Goal: Information Seeking & Learning: Compare options

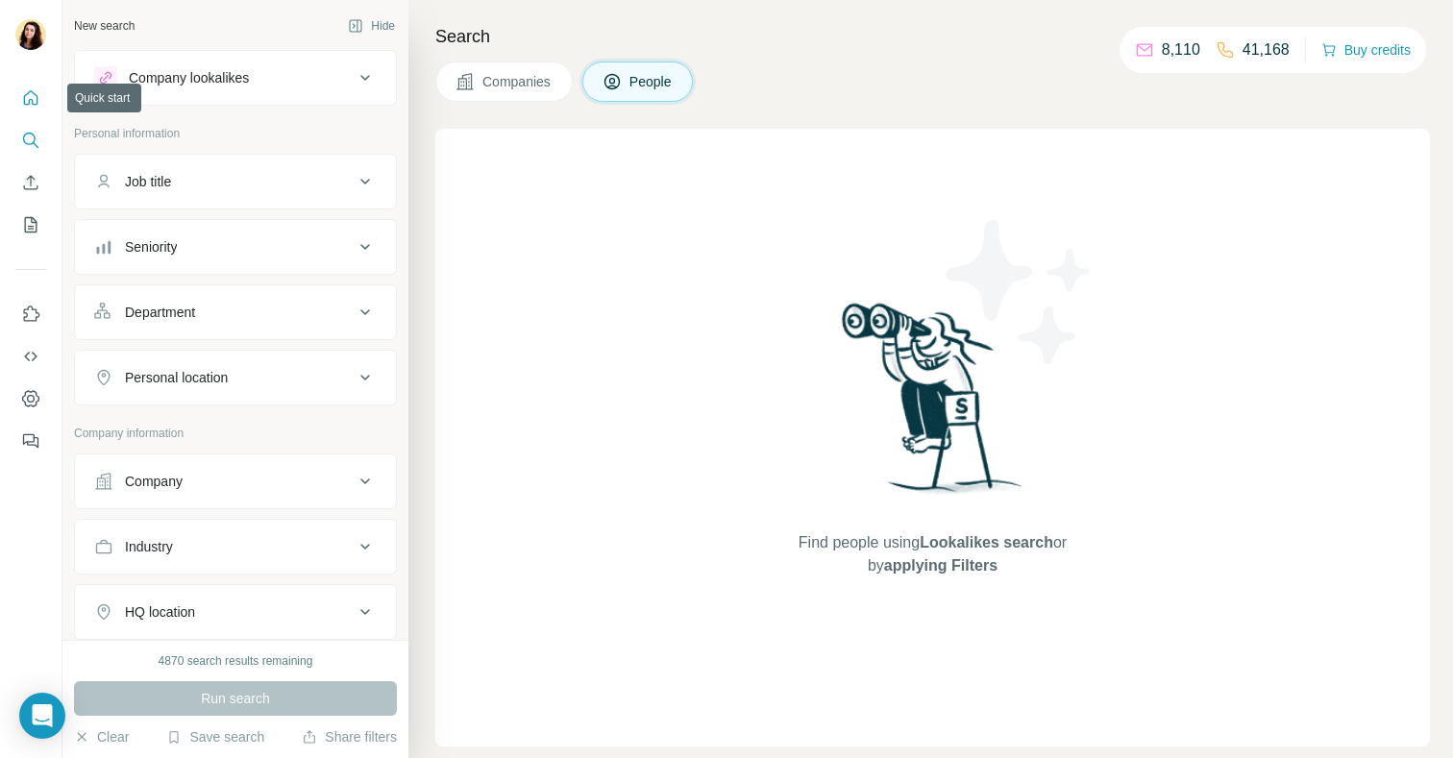
click at [38, 84] on button "Quick start" at bounding box center [30, 98] width 31 height 35
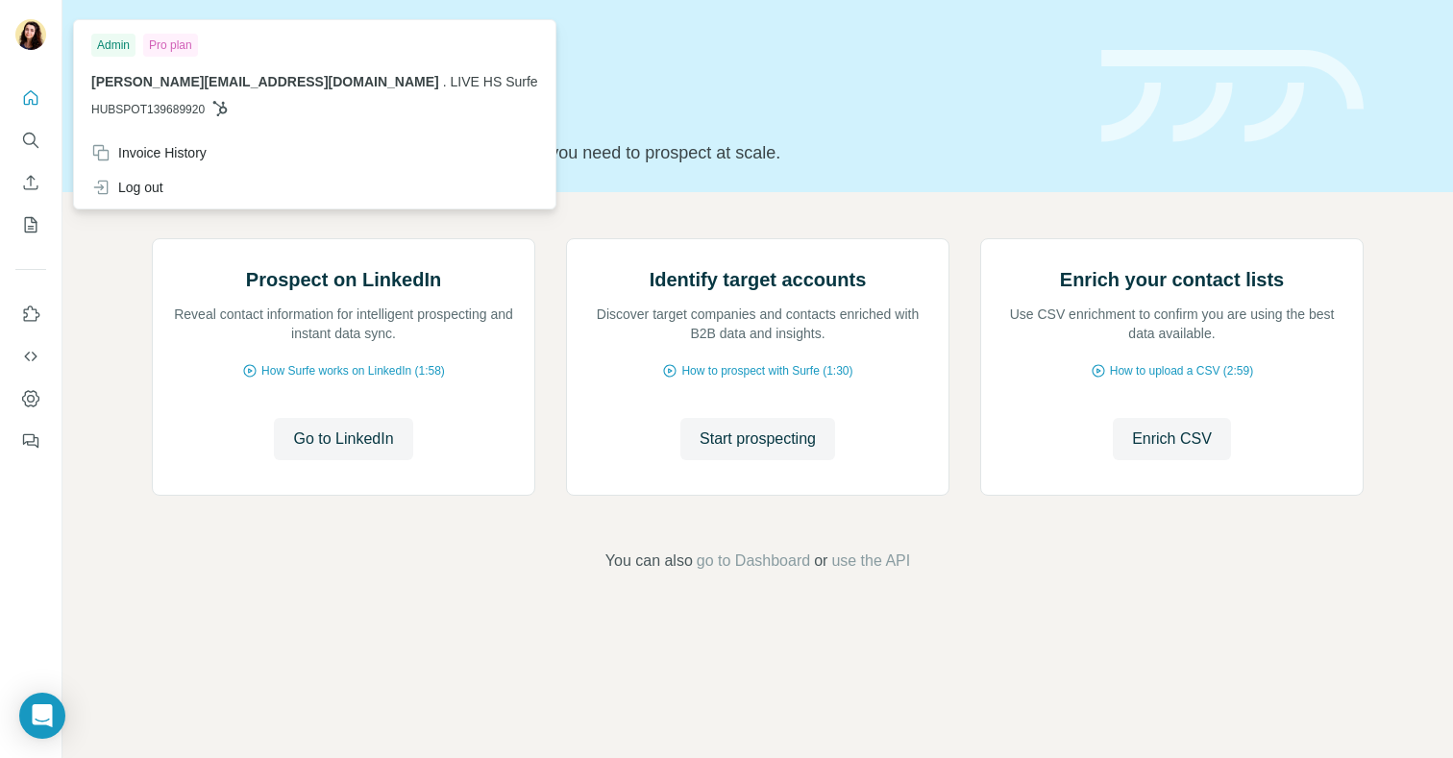
click at [32, 43] on img at bounding box center [30, 34] width 31 height 31
click at [140, 188] on div "Log out" at bounding box center [127, 187] width 72 height 19
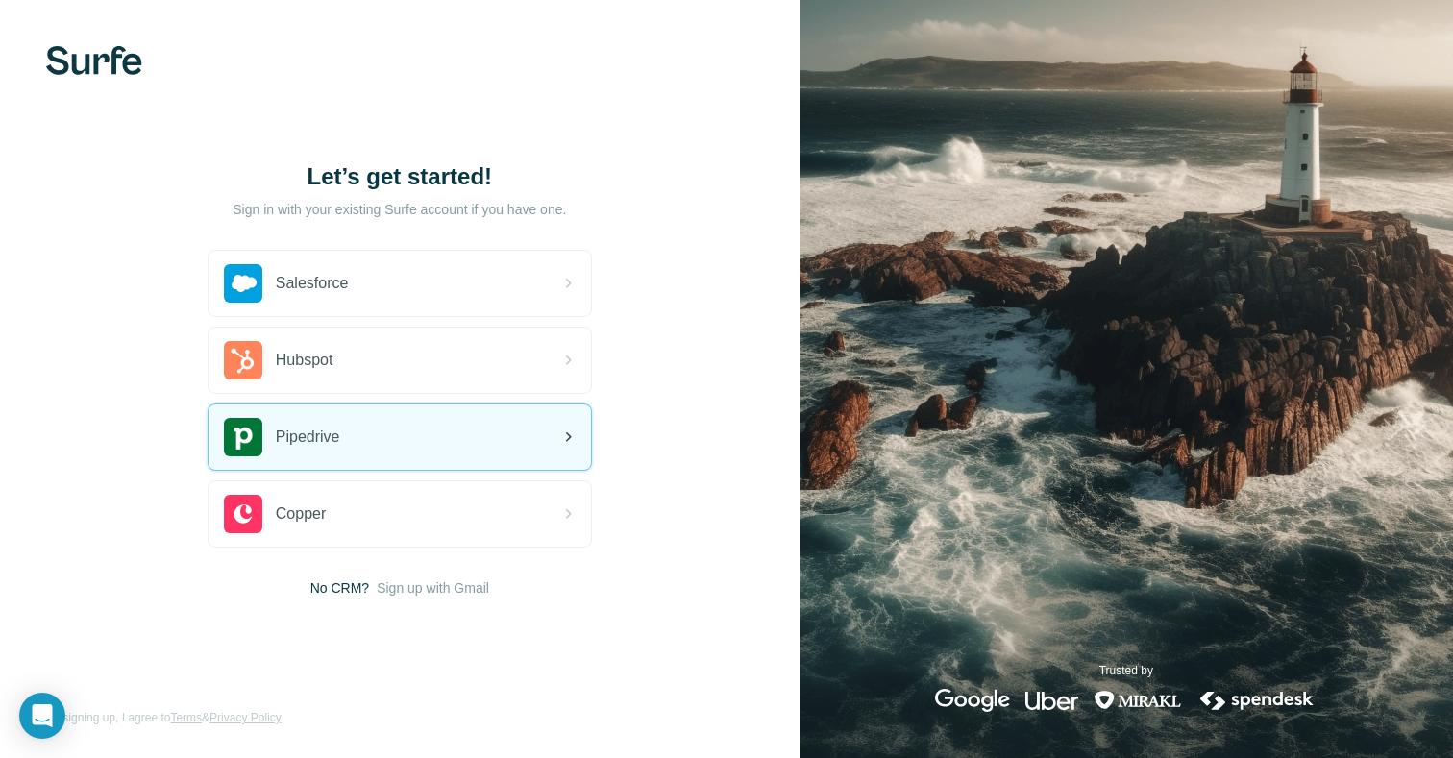
click at [357, 451] on div "Pipedrive" at bounding box center [399, 436] width 382 height 65
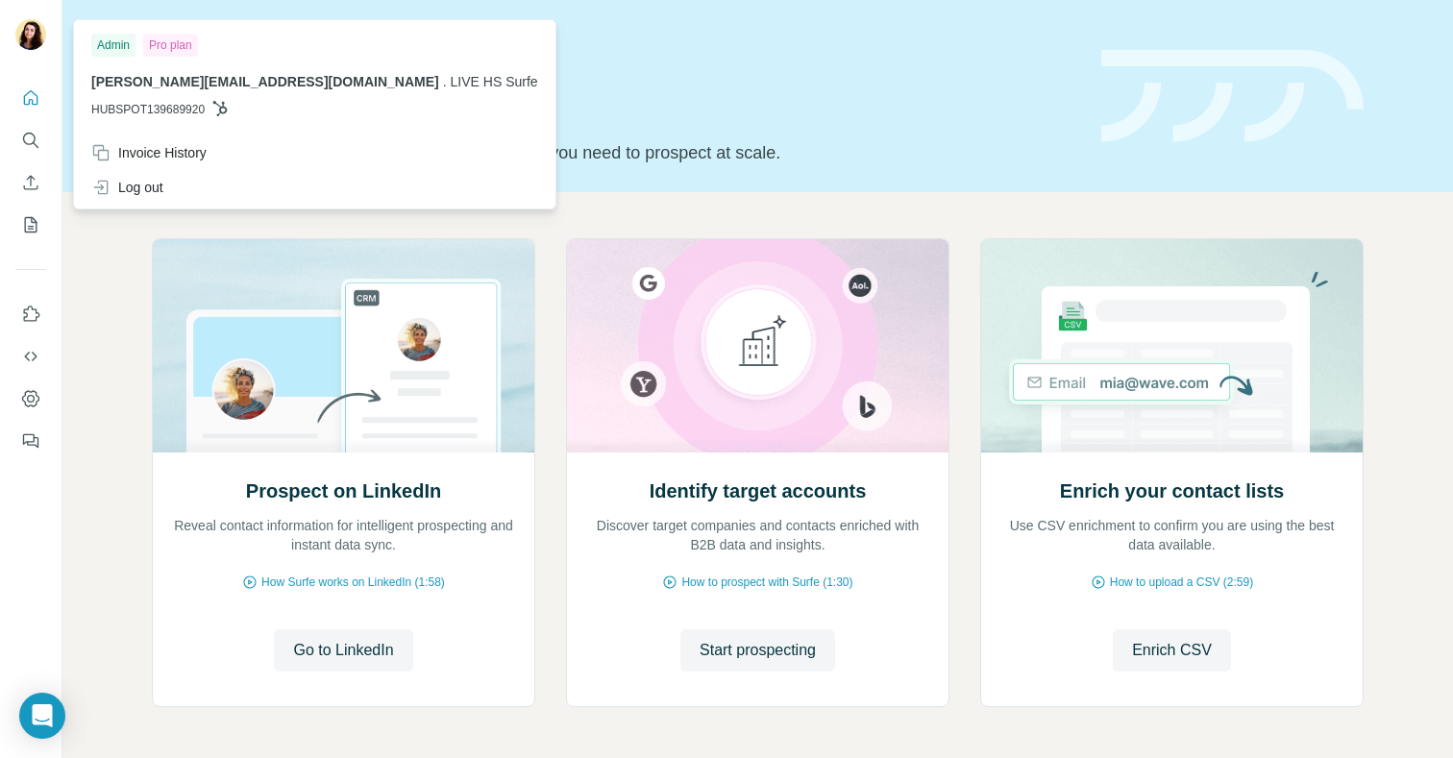
click at [40, 41] on img at bounding box center [30, 34] width 31 height 31
click at [124, 178] on div "Log out" at bounding box center [127, 187] width 72 height 19
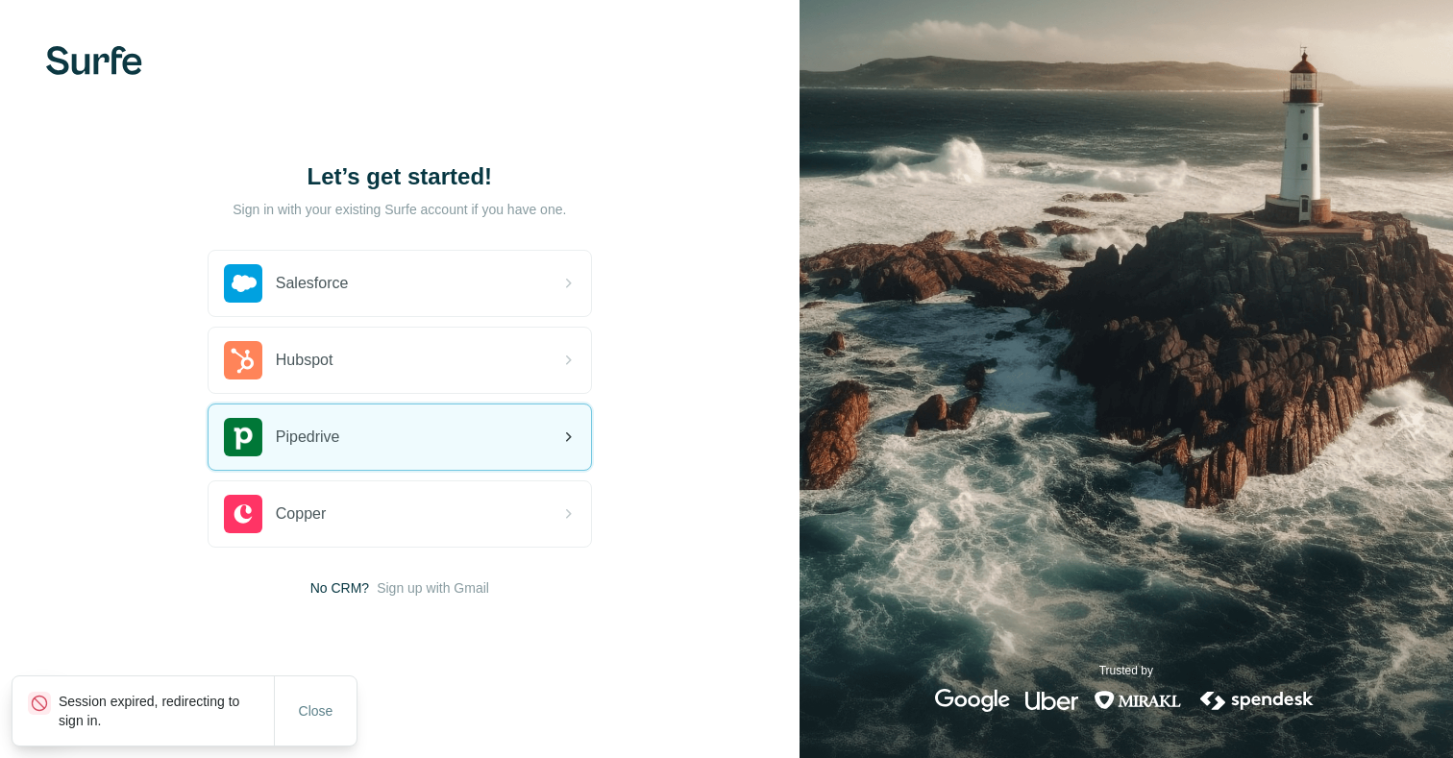
click at [338, 413] on div "Pipedrive" at bounding box center [399, 436] width 382 height 65
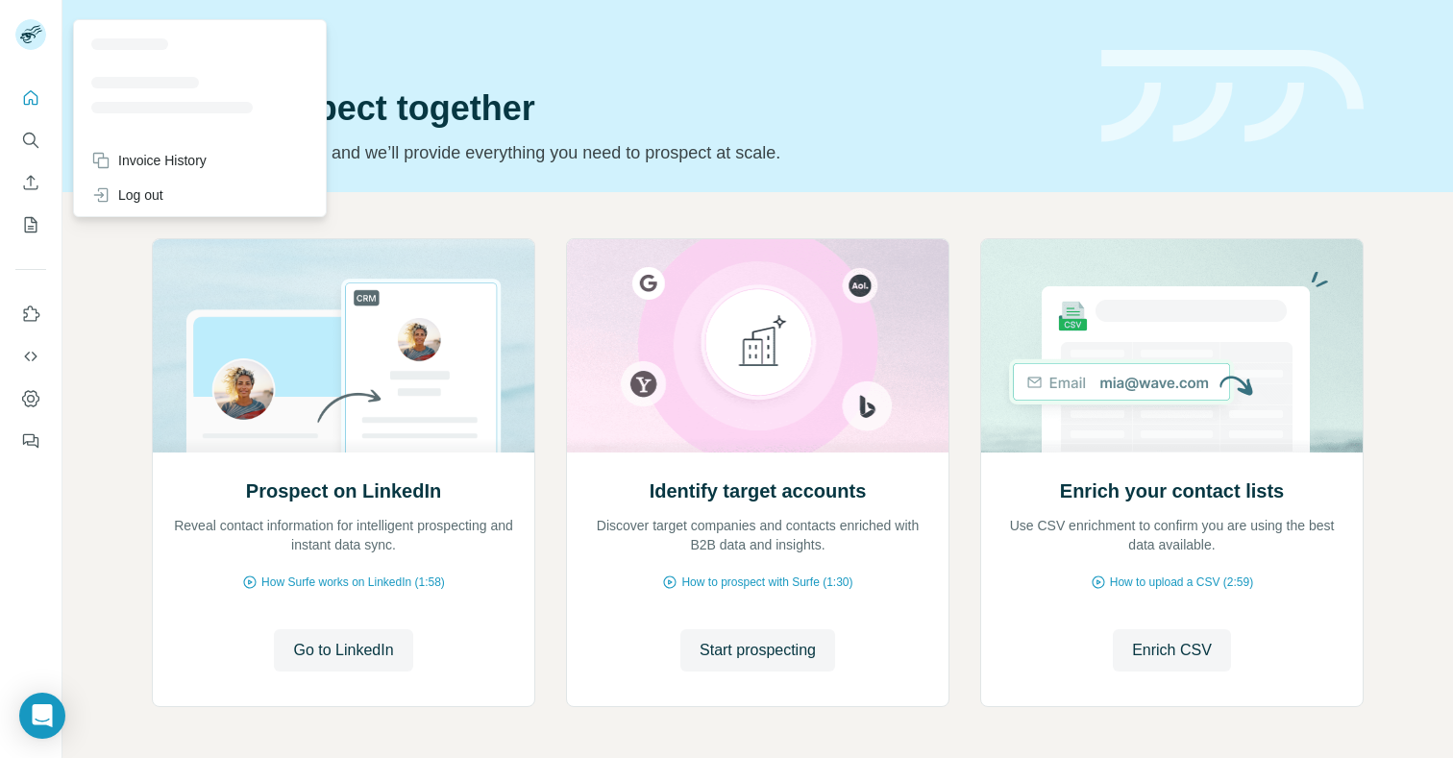
click at [32, 28] on icon at bounding box center [32, 29] width 16 height 6
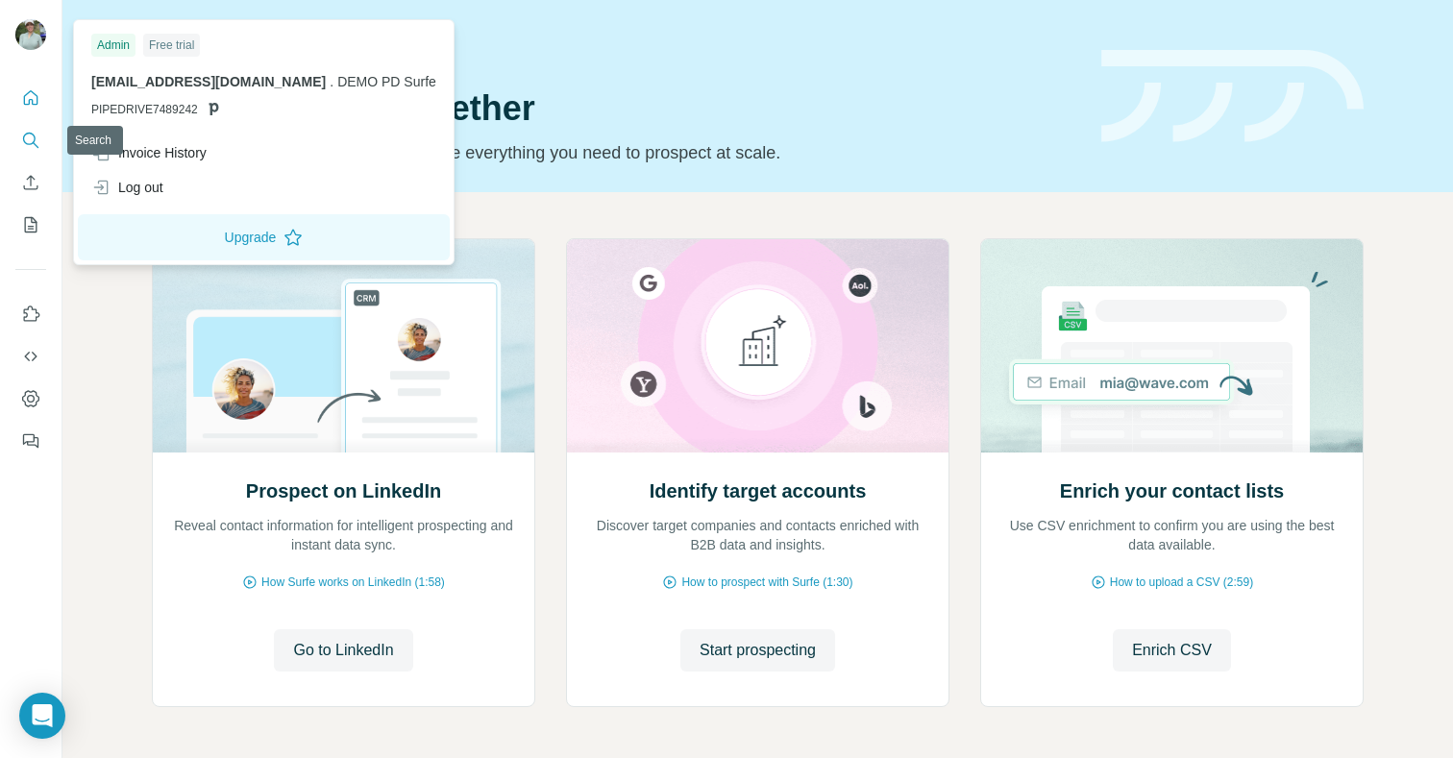
click at [36, 137] on icon "Search" at bounding box center [30, 140] width 19 height 19
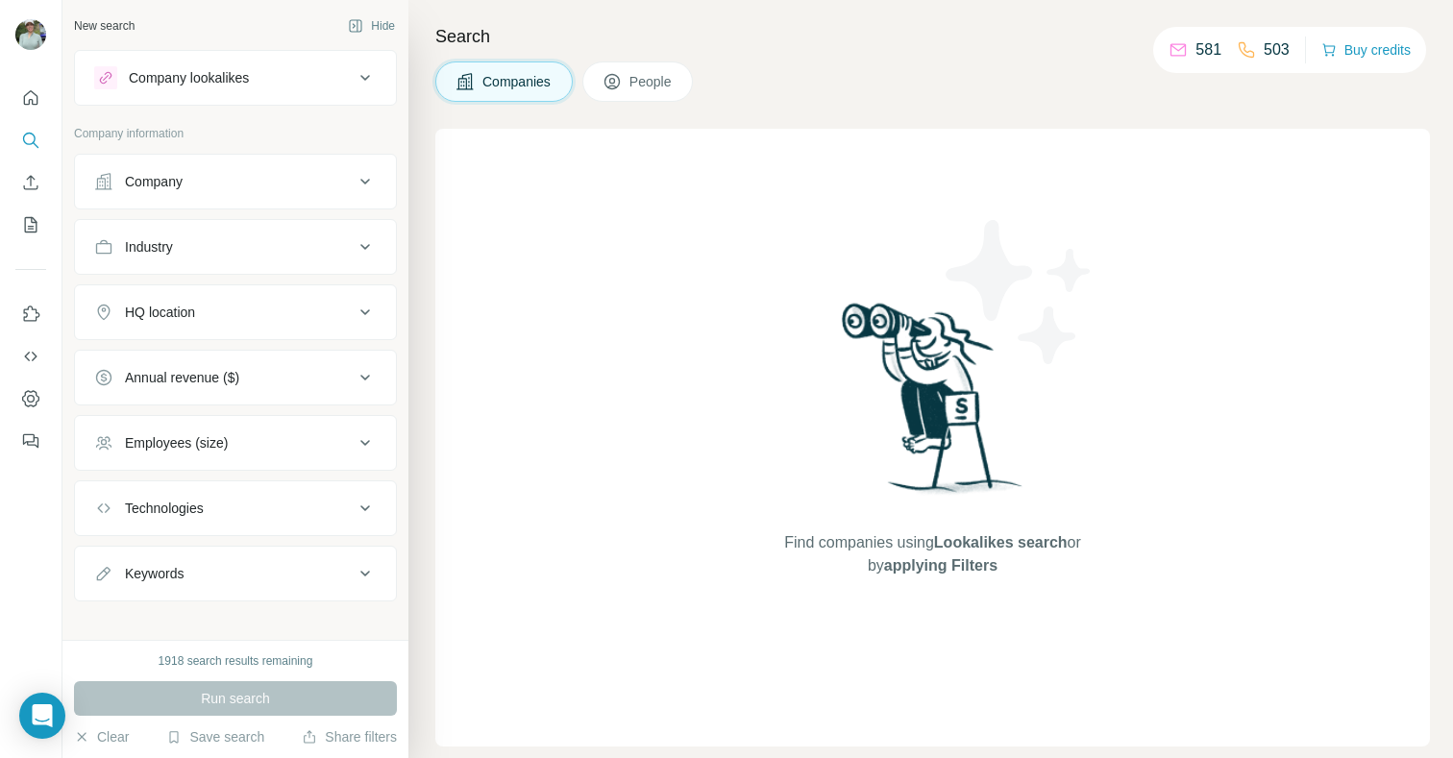
click at [213, 66] on div "Company lookalikes" at bounding box center [223, 77] width 259 height 23
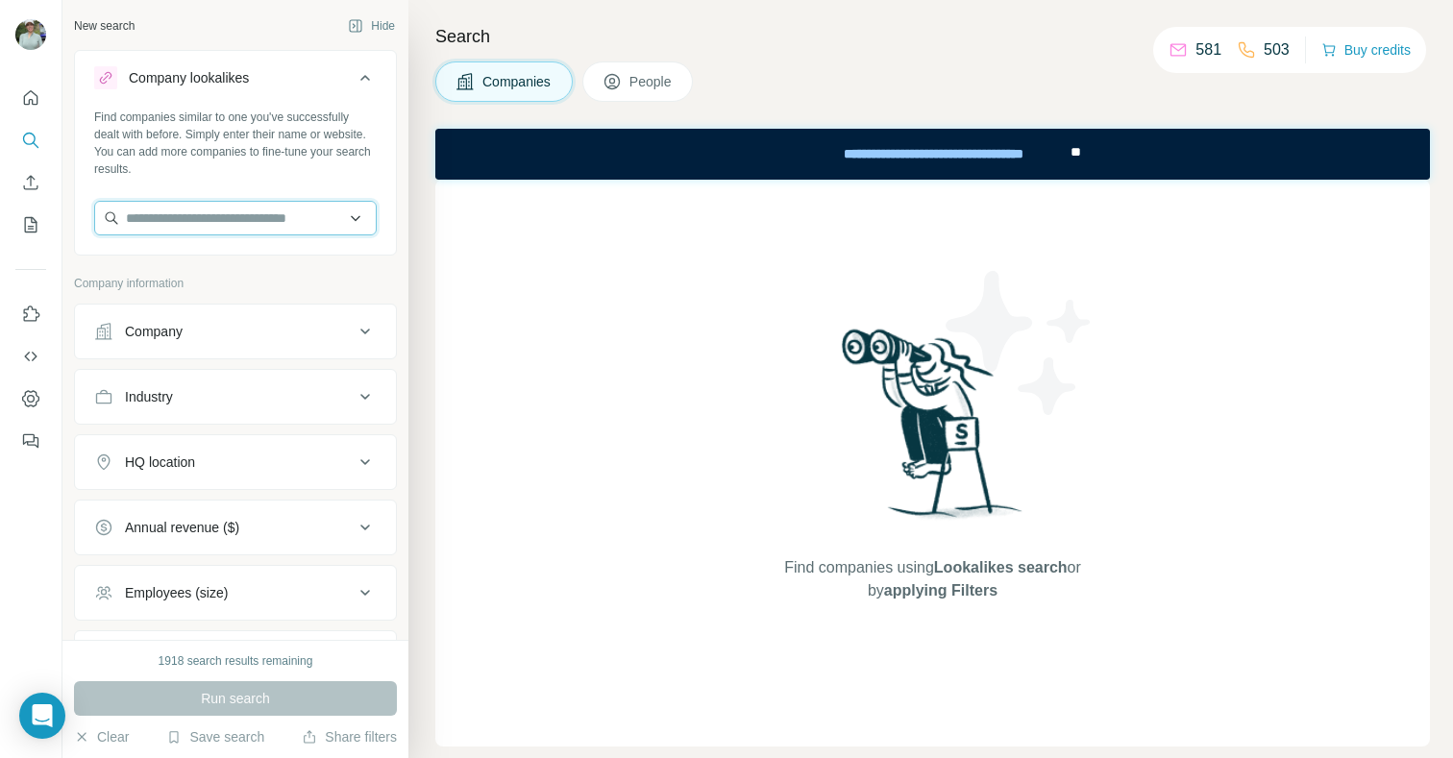
click at [237, 223] on input "text" at bounding box center [235, 218] width 282 height 35
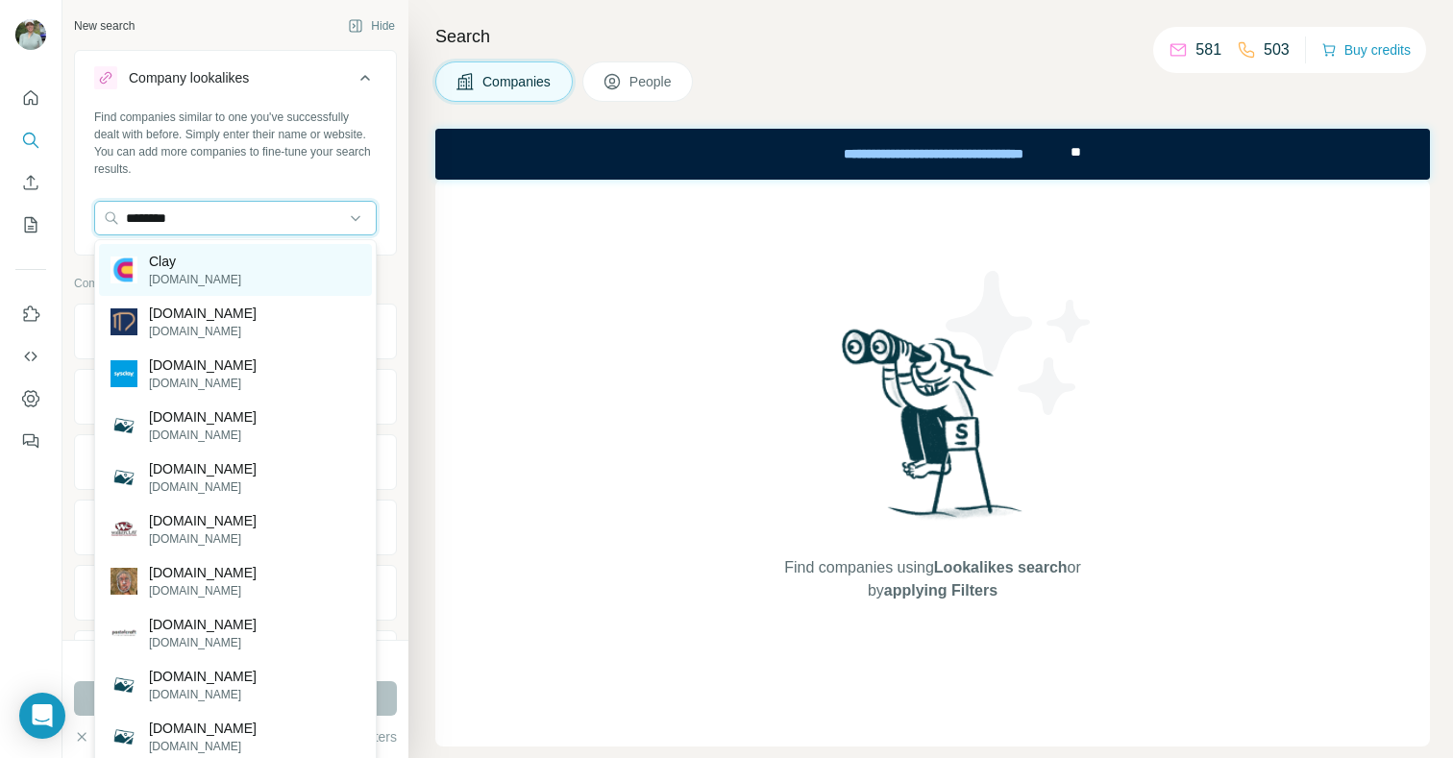
type input "********"
click at [202, 257] on div "Clay [DOMAIN_NAME]" at bounding box center [235, 270] width 273 height 52
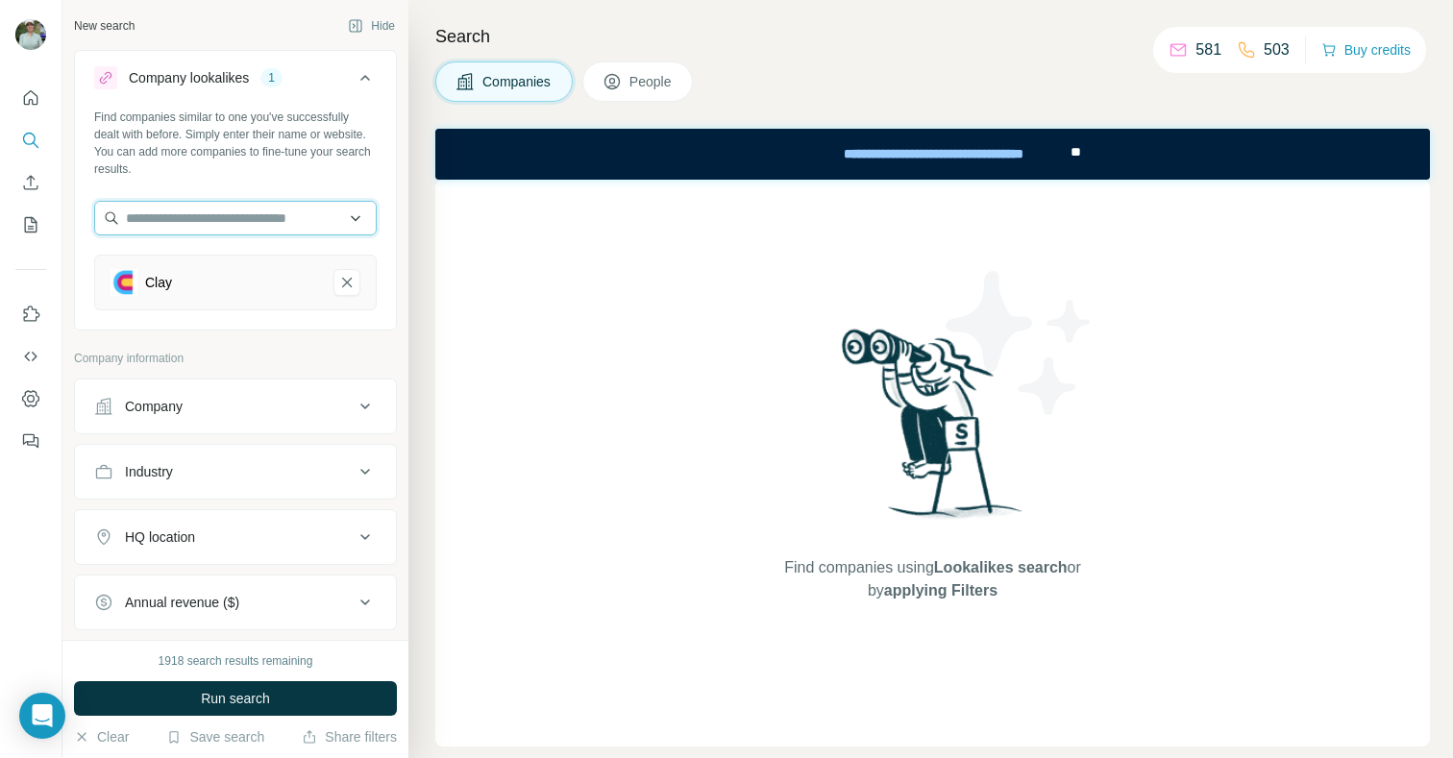
click at [209, 218] on input "text" at bounding box center [235, 218] width 282 height 35
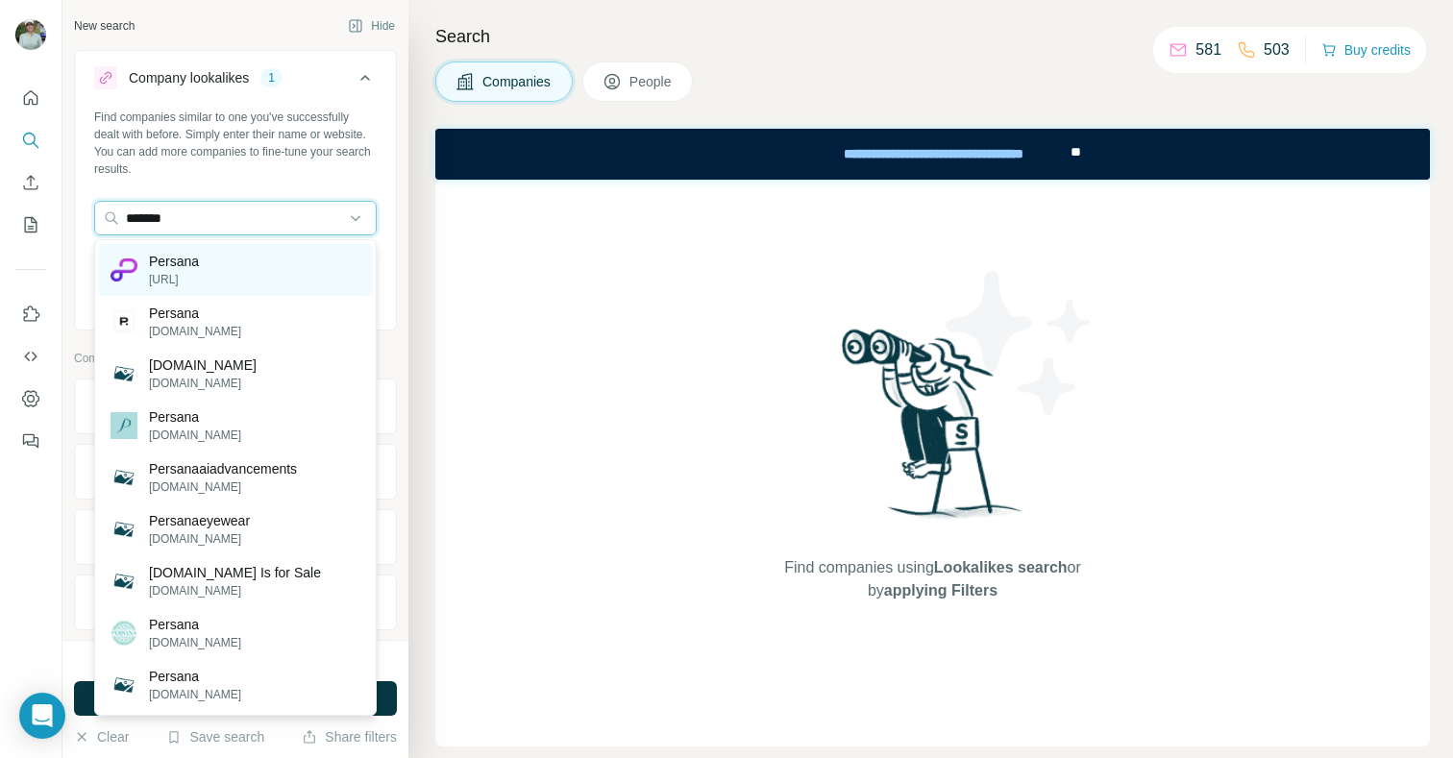
type input "*******"
click at [199, 255] on p "Persana" at bounding box center [174, 261] width 50 height 19
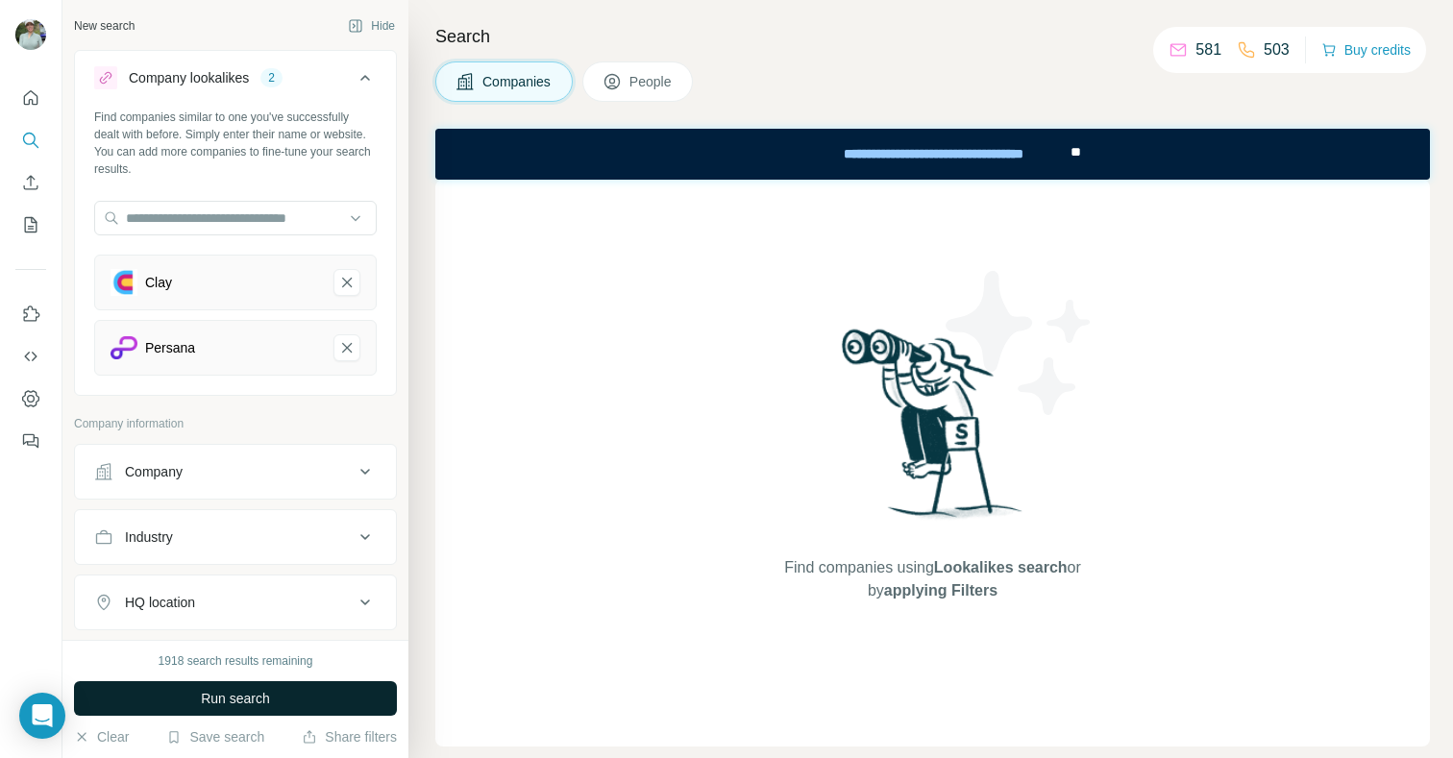
click at [235, 701] on span "Run search" at bounding box center [235, 698] width 69 height 19
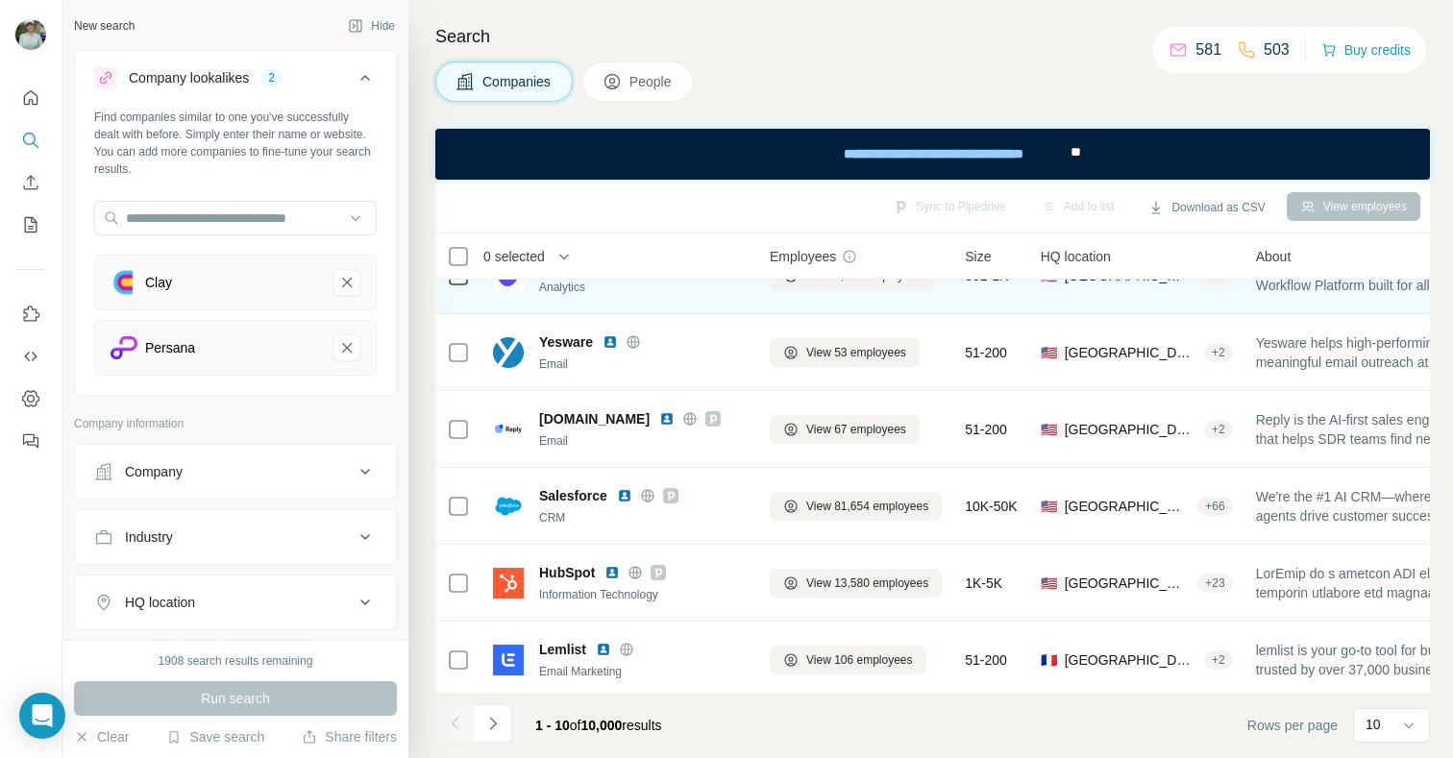
scroll to position [355, 0]
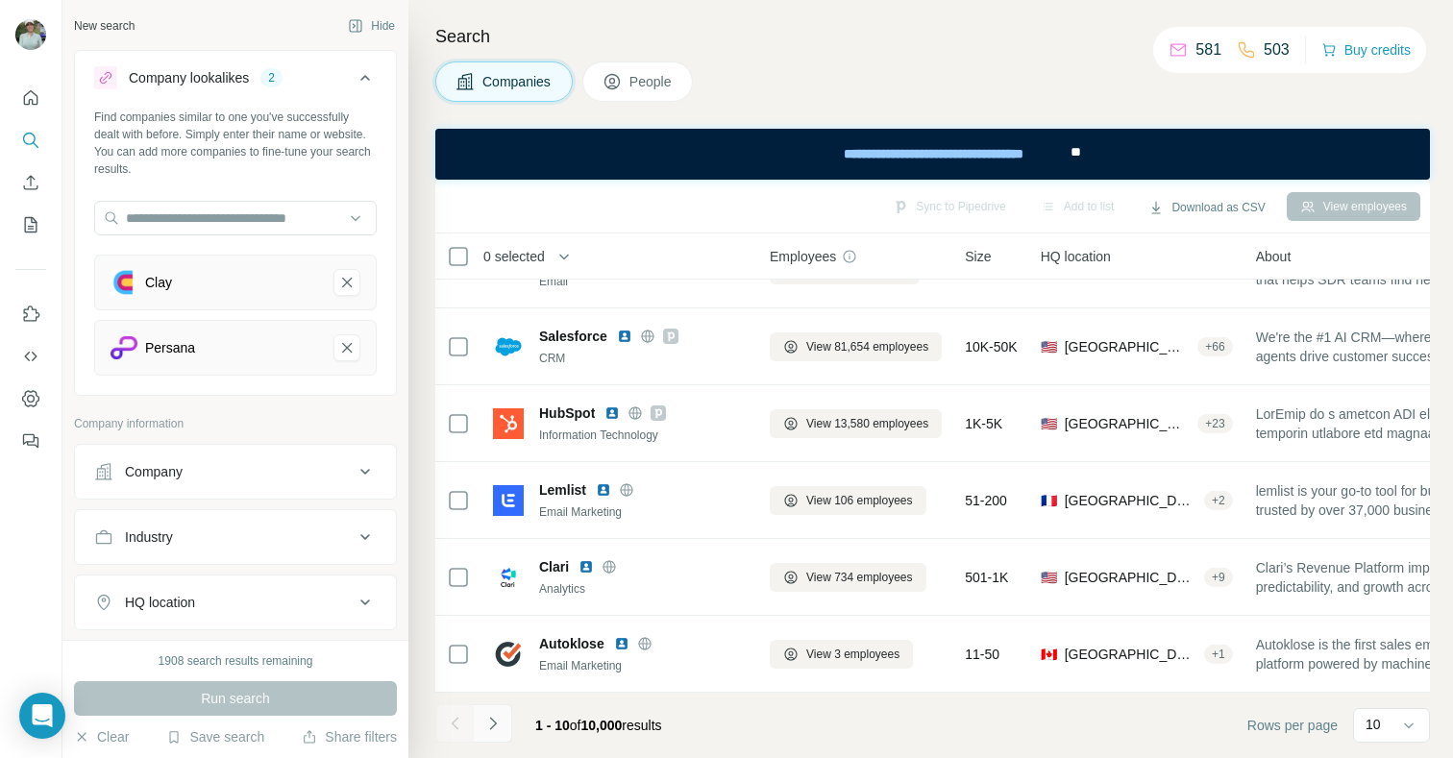
click at [502, 726] on button "Navigate to next page" at bounding box center [493, 723] width 38 height 38
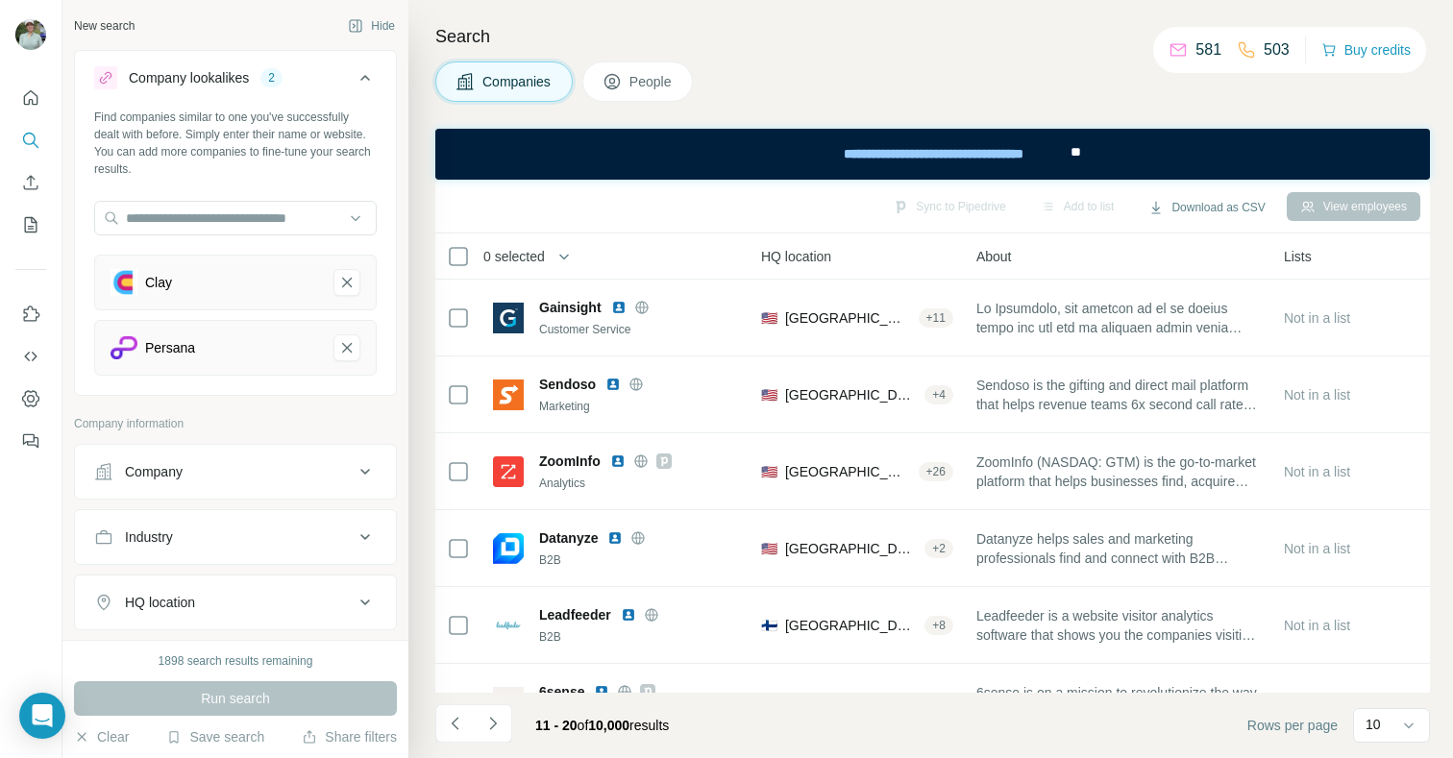
scroll to position [0, 285]
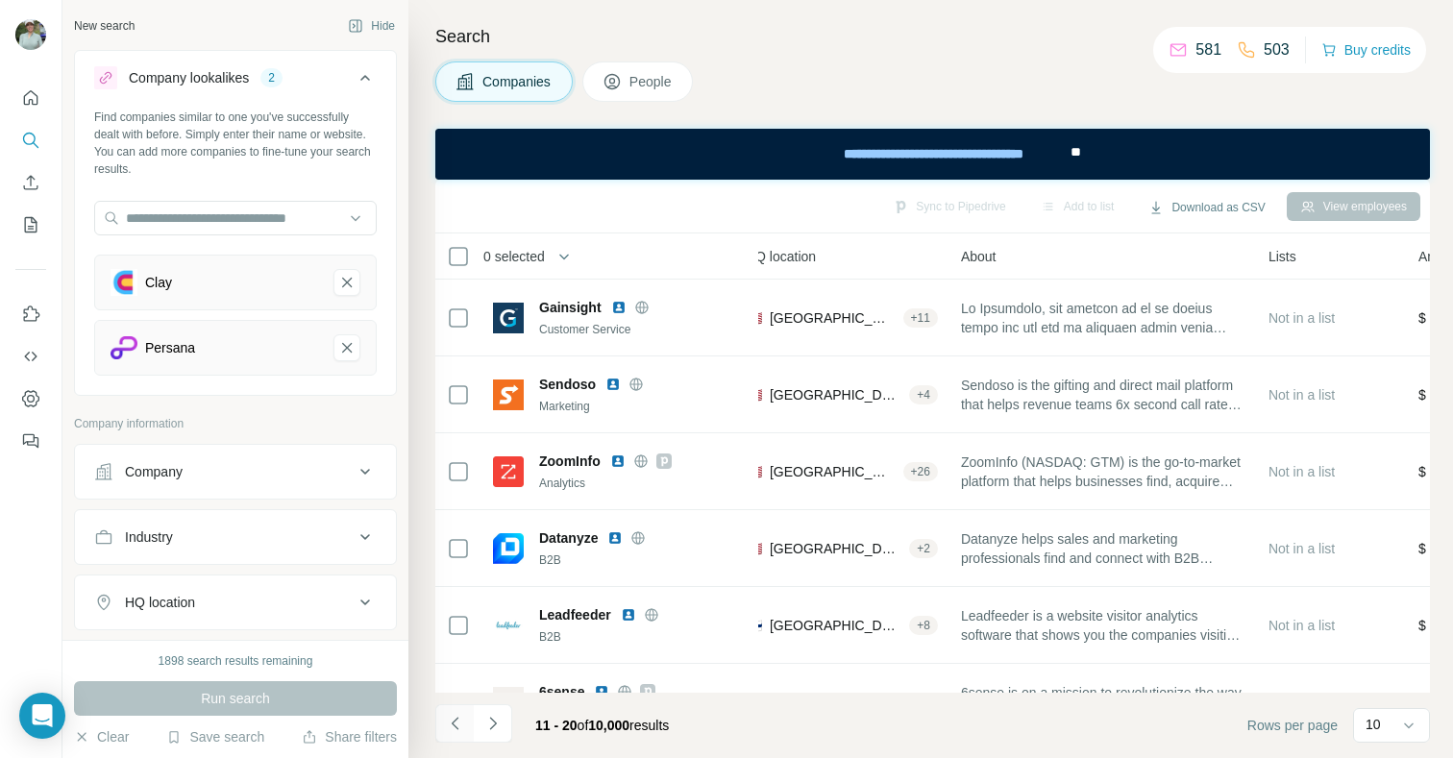
click at [452, 724] on icon "Navigate to previous page" at bounding box center [455, 723] width 19 height 19
